Goal: Task Accomplishment & Management: Manage account settings

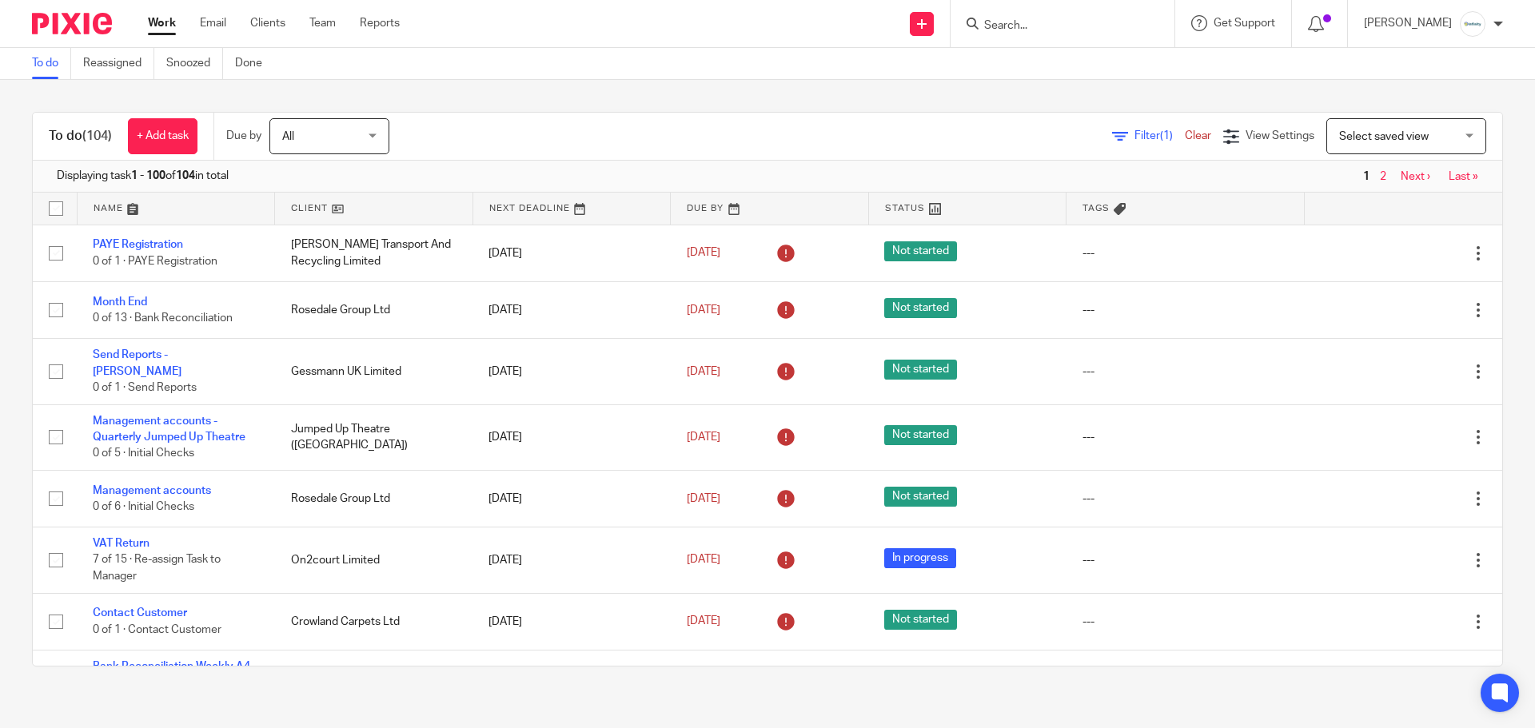
click at [845, 92] on div "To do (104) + Add task Due by All All Today Tomorrow This week Next week This m…" at bounding box center [767, 389] width 1535 height 619
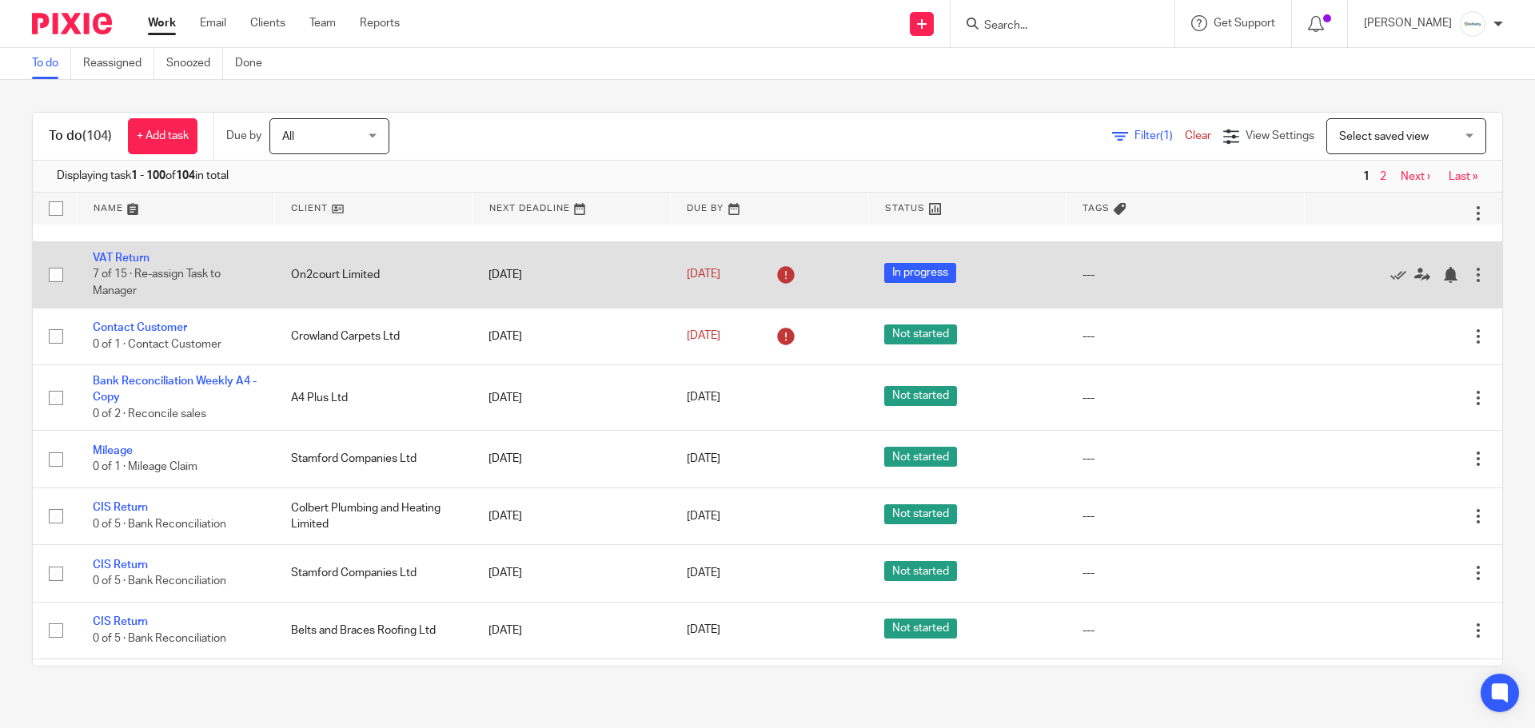
scroll to position [320, 0]
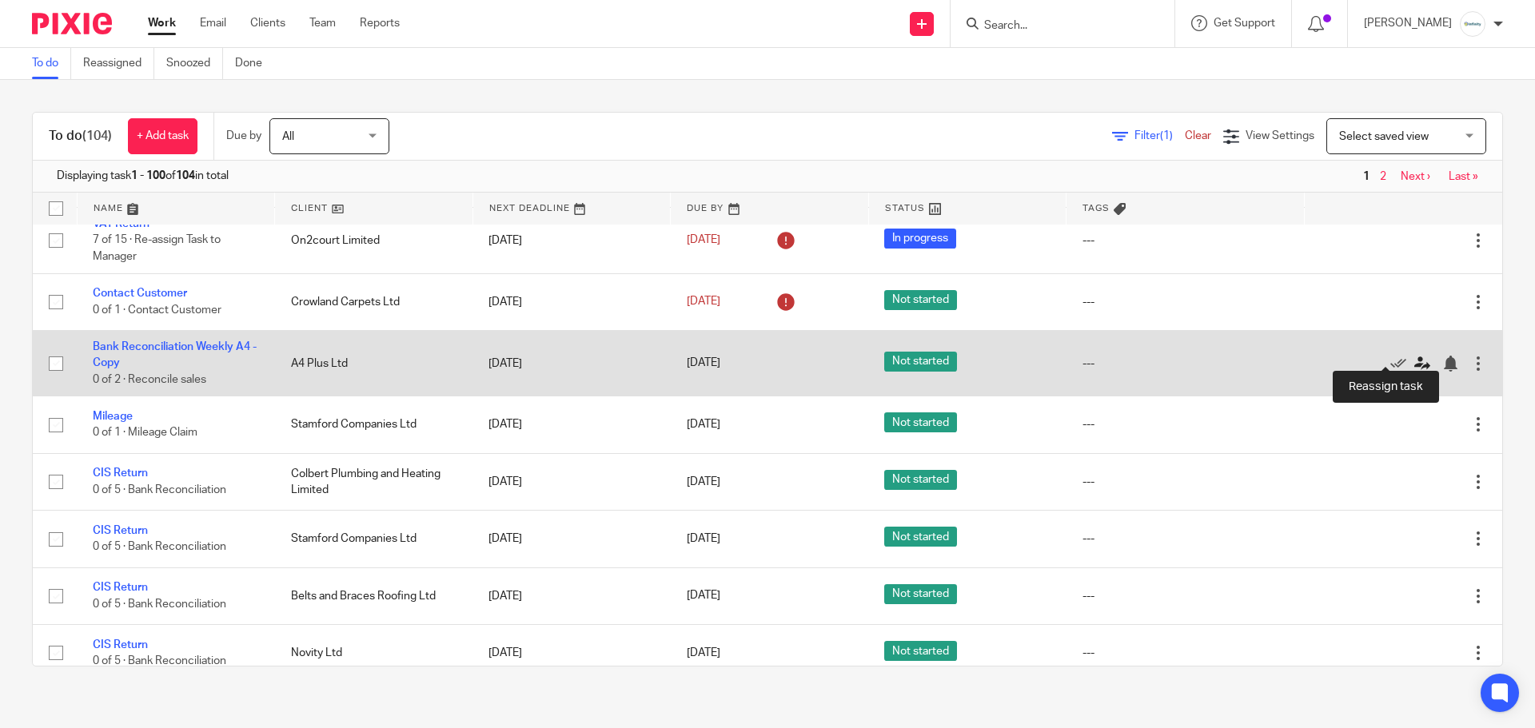
click at [1414, 356] on icon at bounding box center [1422, 364] width 16 height 16
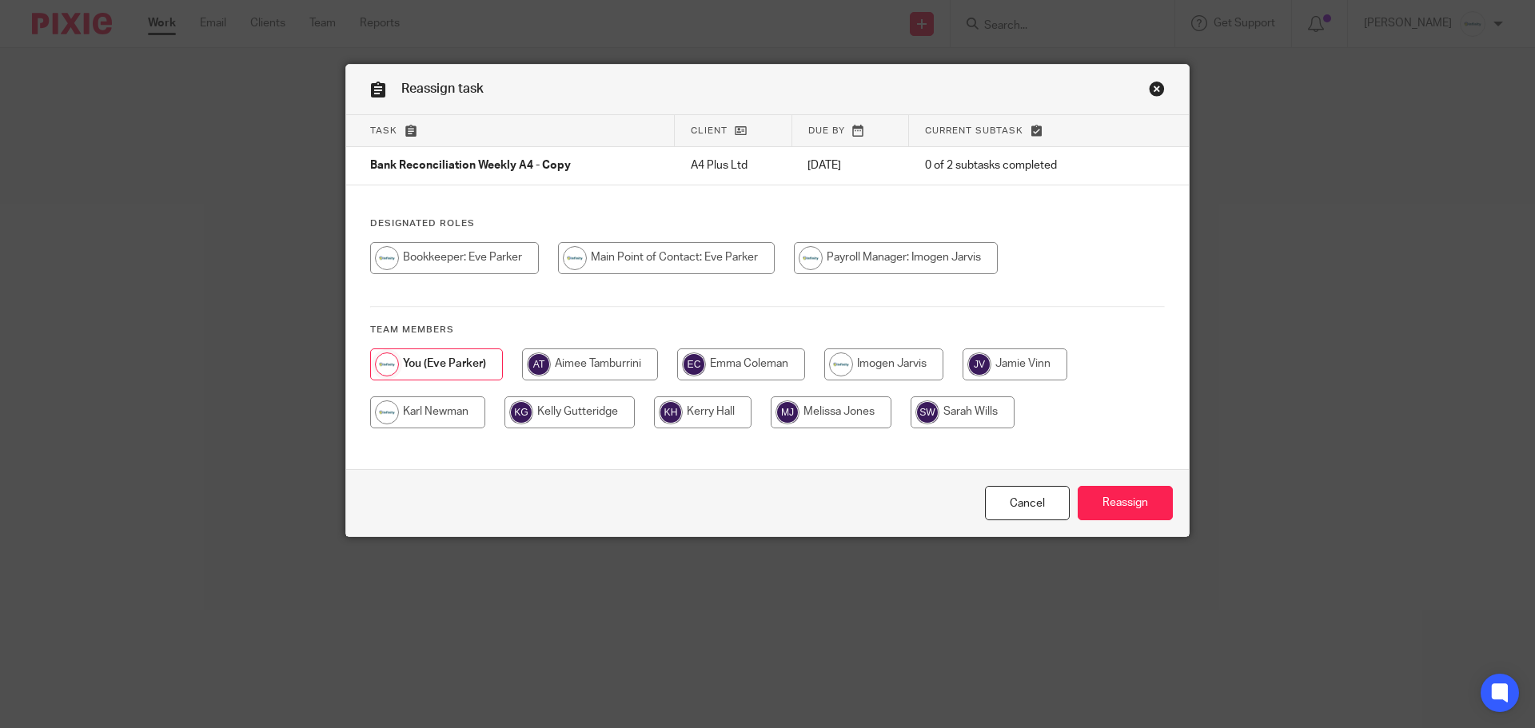
click at [980, 368] on input "radio" at bounding box center [1015, 365] width 105 height 32
radio input "true"
click at [1121, 511] on input "Reassign" at bounding box center [1125, 503] width 95 height 34
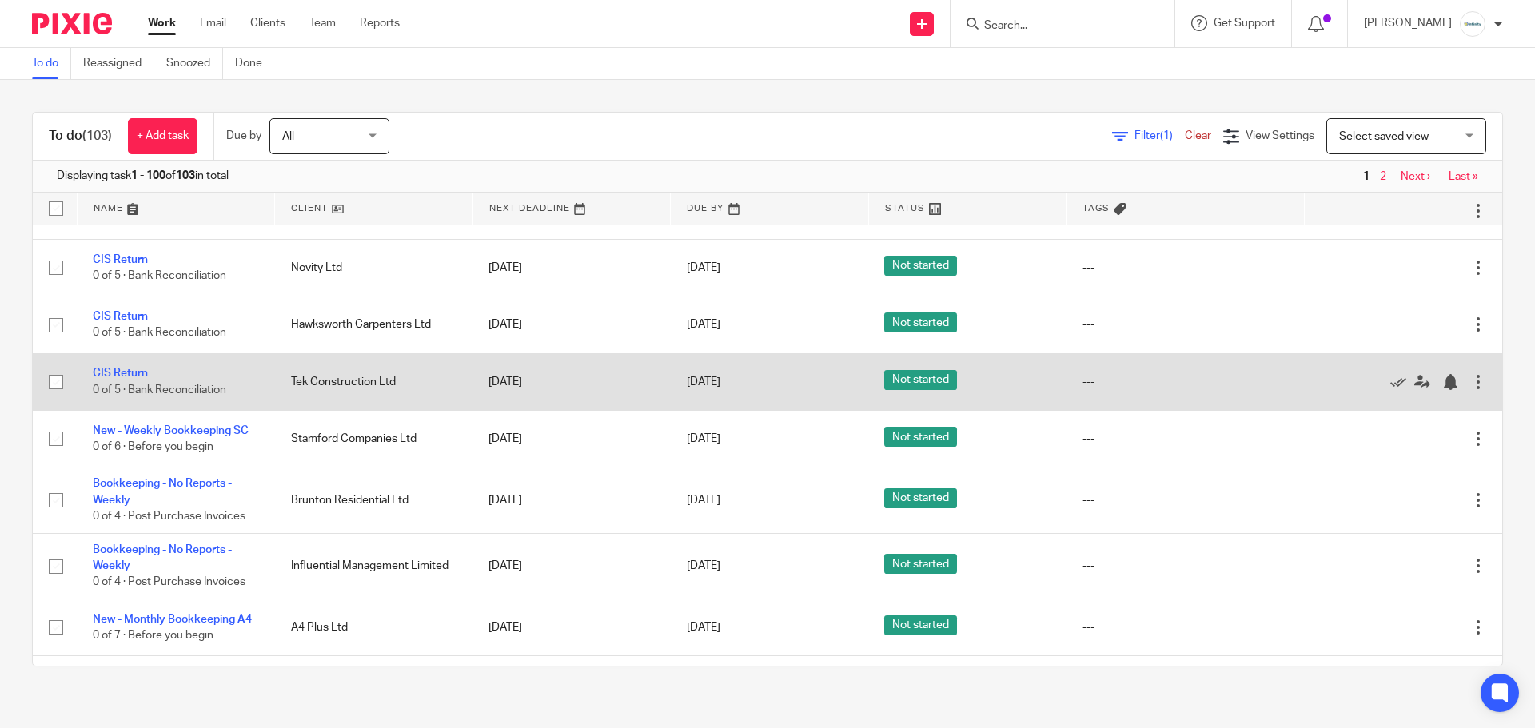
scroll to position [746, 0]
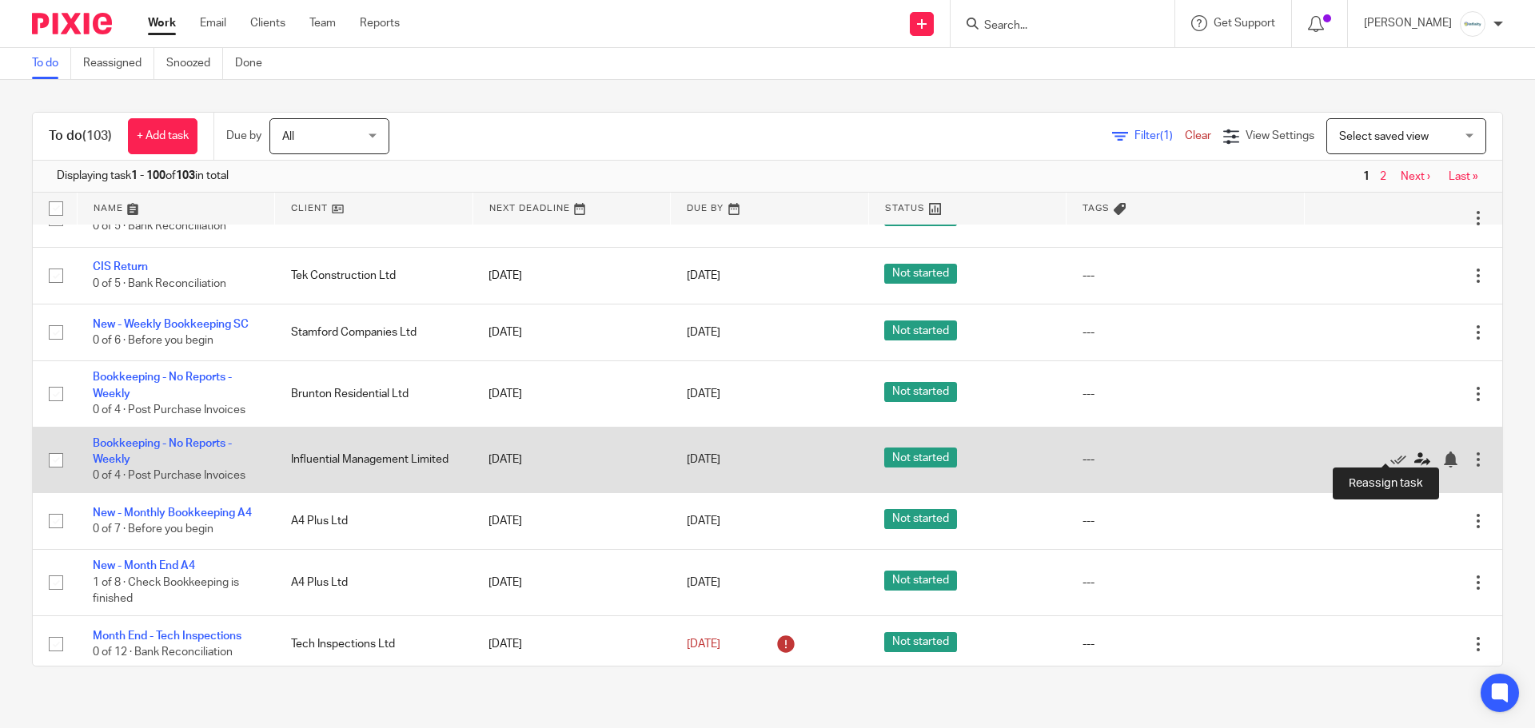
click at [1414, 453] on icon at bounding box center [1422, 460] width 16 height 16
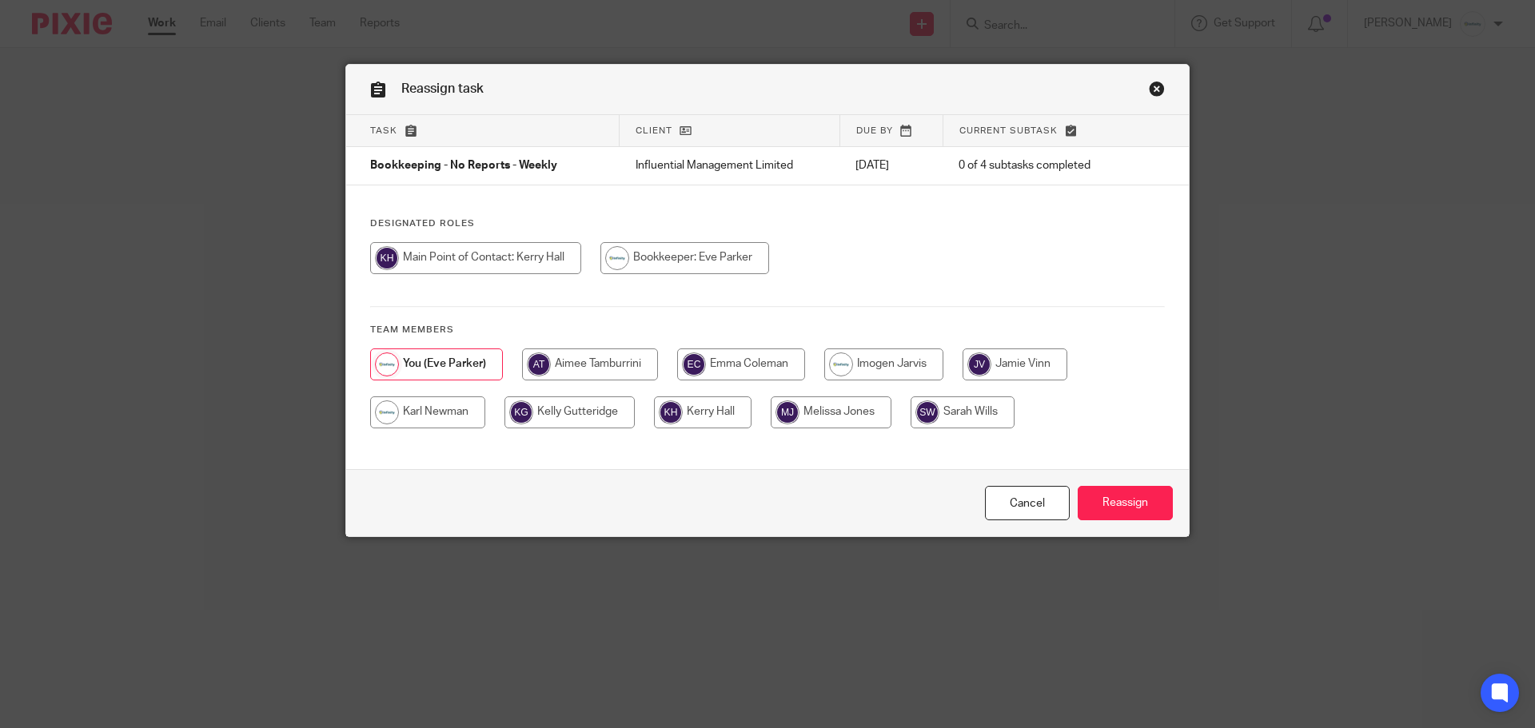
click at [1008, 367] on input "radio" at bounding box center [1015, 365] width 105 height 32
radio input "true"
click at [1130, 515] on input "Reassign" at bounding box center [1125, 503] width 95 height 34
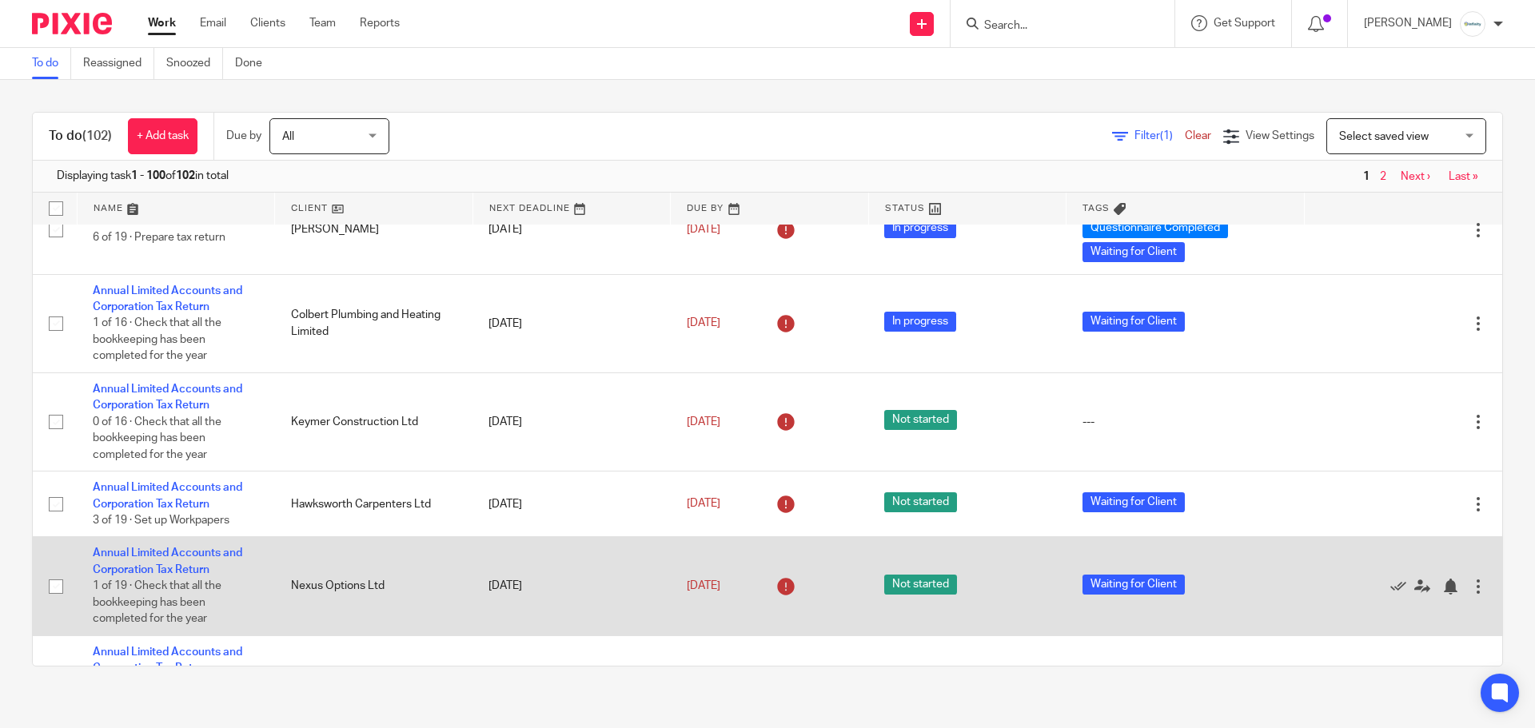
scroll to position [6198, 0]
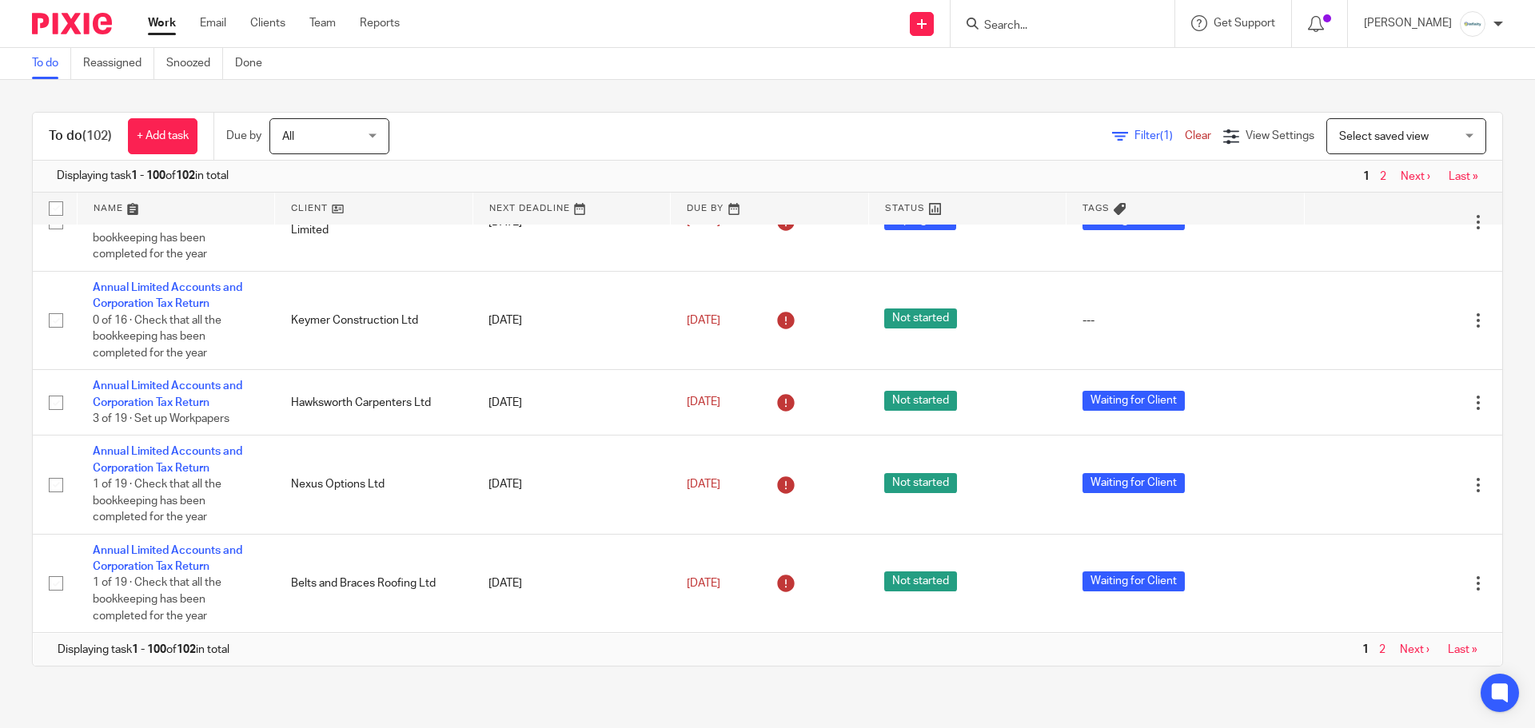
click at [1401, 178] on link "Next ›" at bounding box center [1416, 176] width 30 height 11
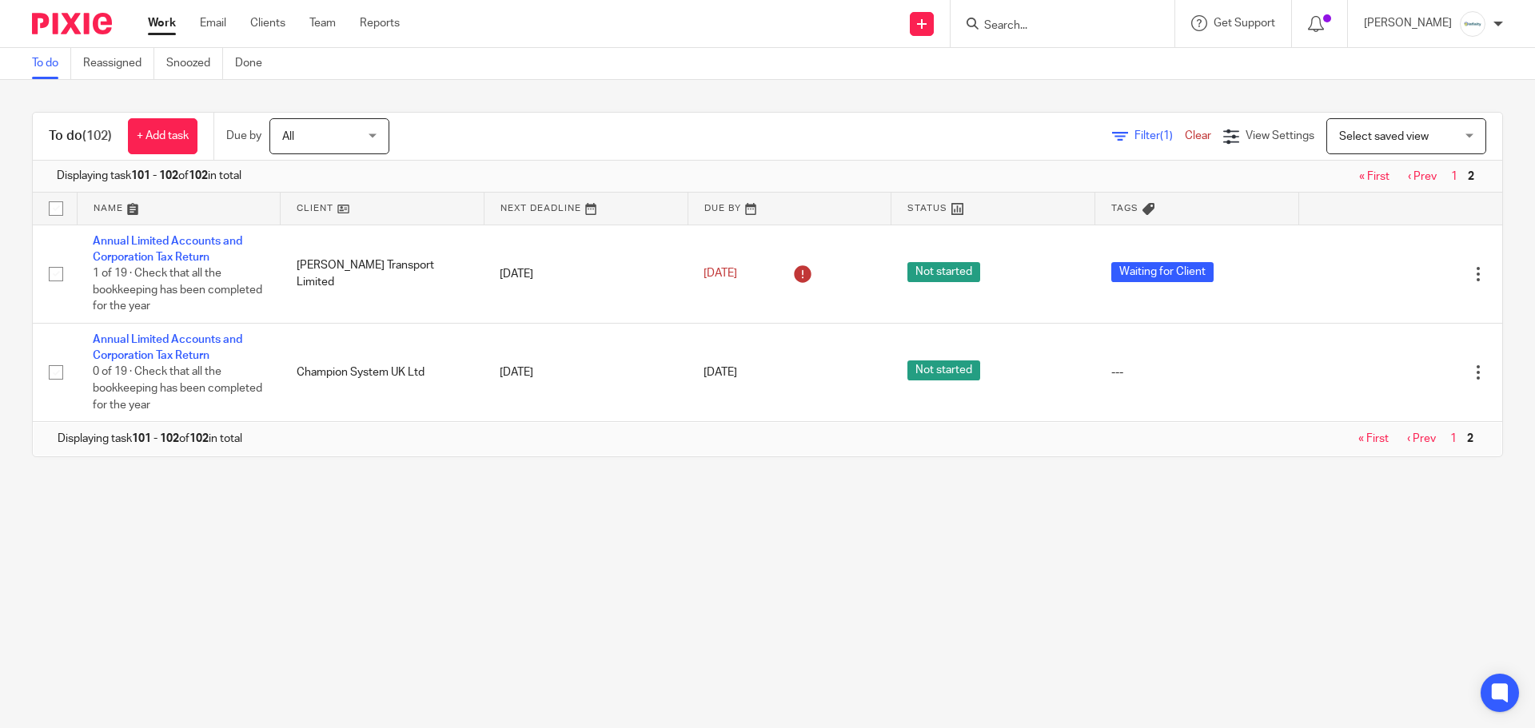
click at [1359, 175] on link "« First" at bounding box center [1374, 176] width 30 height 11
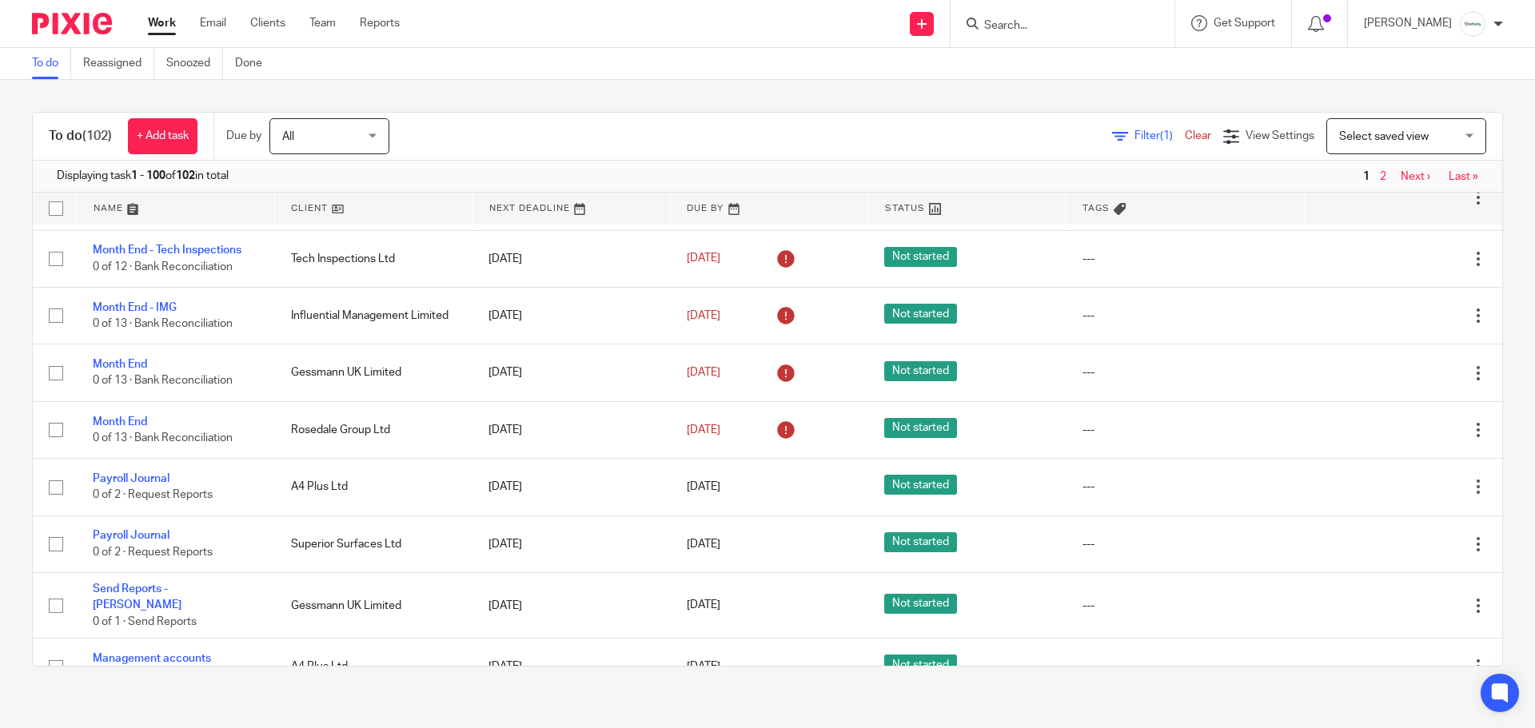
scroll to position [1173, 0]
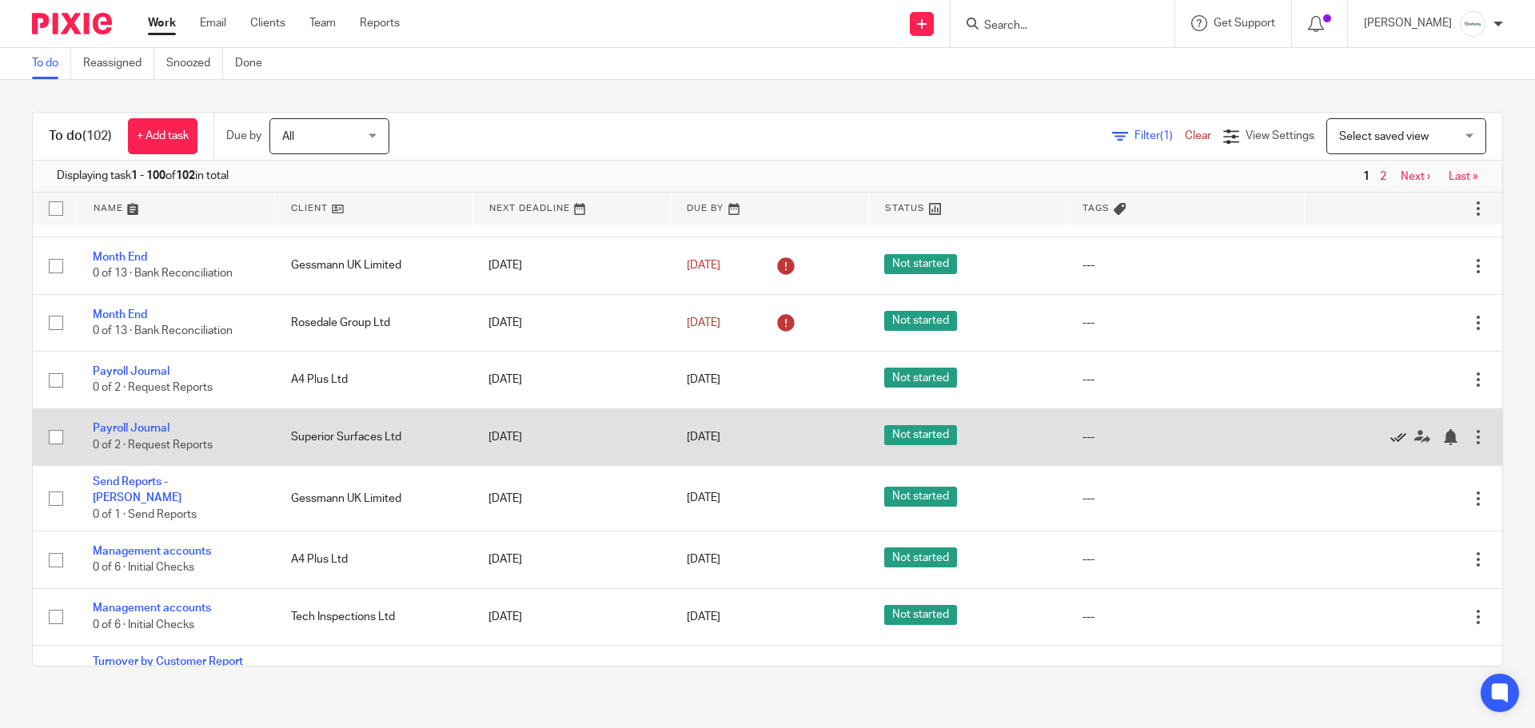
click at [1390, 433] on icon at bounding box center [1398, 437] width 16 height 16
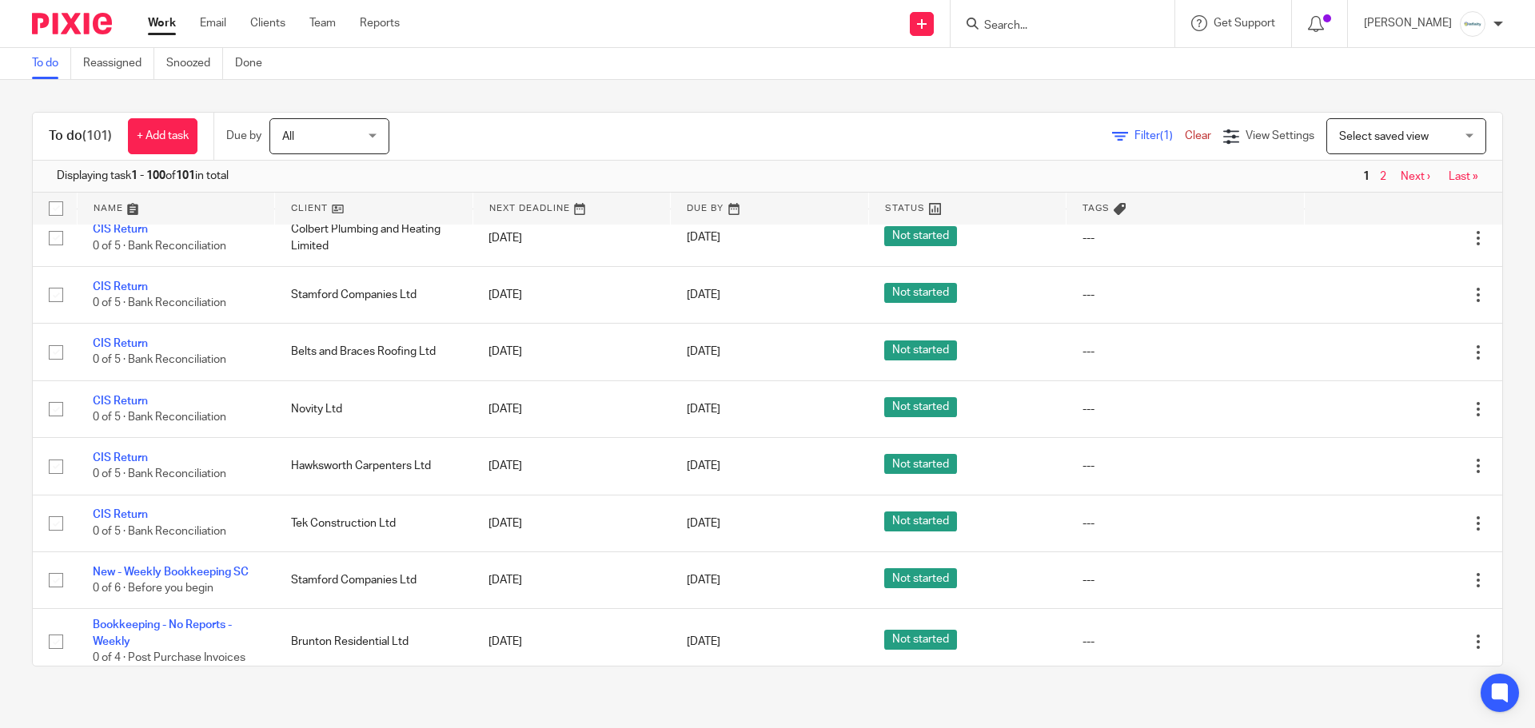
scroll to position [533, 0]
